Goal: Check status

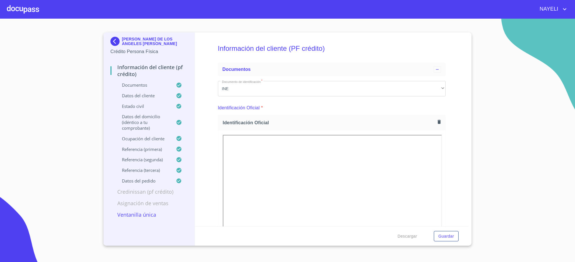
scroll to position [120, 0]
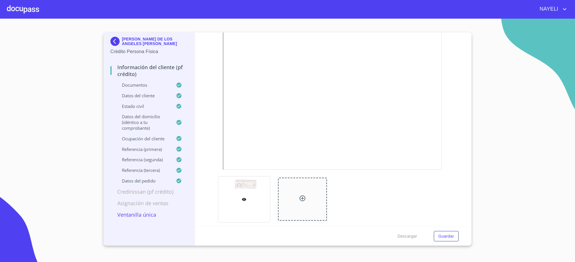
click at [154, 41] on p "MARIA DE LOS ANGELES RAMOS RODRIGUEZ" at bounding box center [155, 41] width 66 height 9
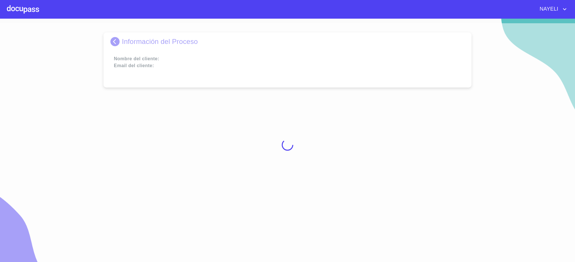
click at [154, 41] on div at bounding box center [287, 145] width 575 height 244
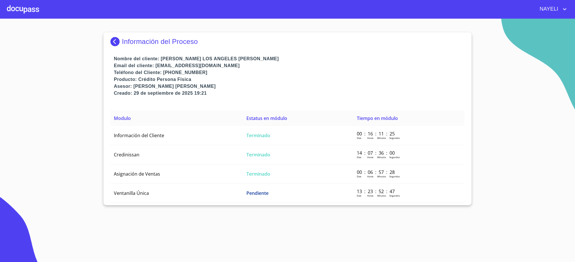
click at [154, 41] on p "Información del Proceso" at bounding box center [160, 42] width 76 height 8
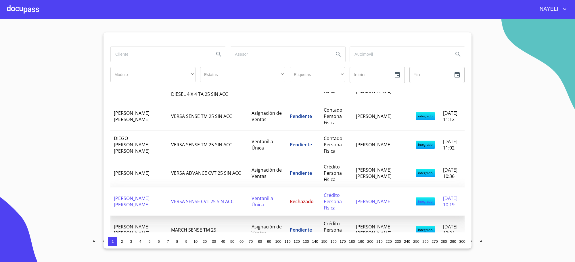
scroll to position [502, 0]
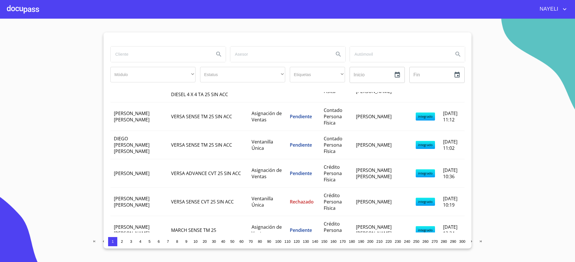
drag, startPoint x: 320, startPoint y: 130, endPoint x: 149, endPoint y: 63, distance: 183.9
click at [149, 63] on div at bounding box center [168, 54] width 120 height 21
click at [149, 60] on input "search" at bounding box center [160, 55] width 99 height 16
type input "[PERSON_NAME]"
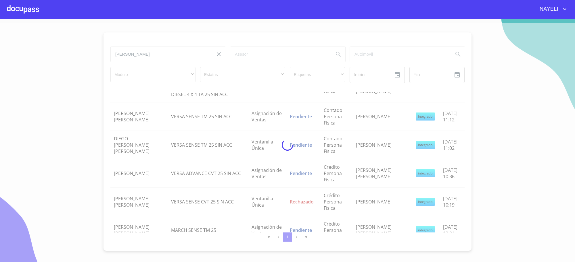
scroll to position [0, 0]
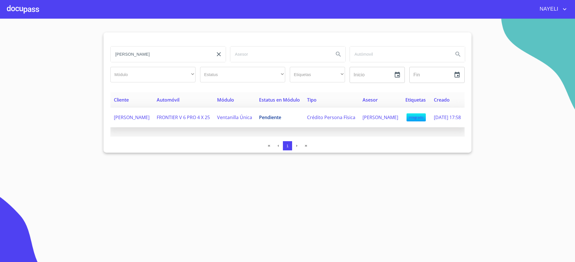
click at [261, 121] on span "Pendiente" at bounding box center [270, 117] width 22 height 6
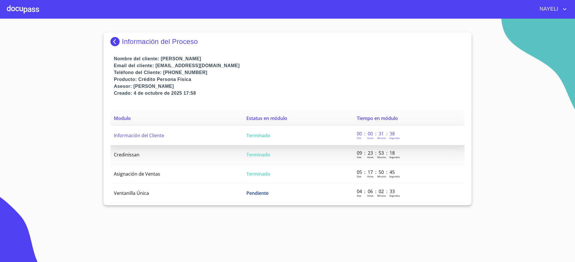
click at [267, 138] on span "Terminado" at bounding box center [258, 136] width 24 height 6
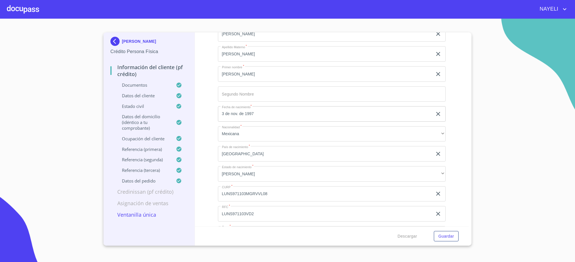
scroll to position [1941, 0]
